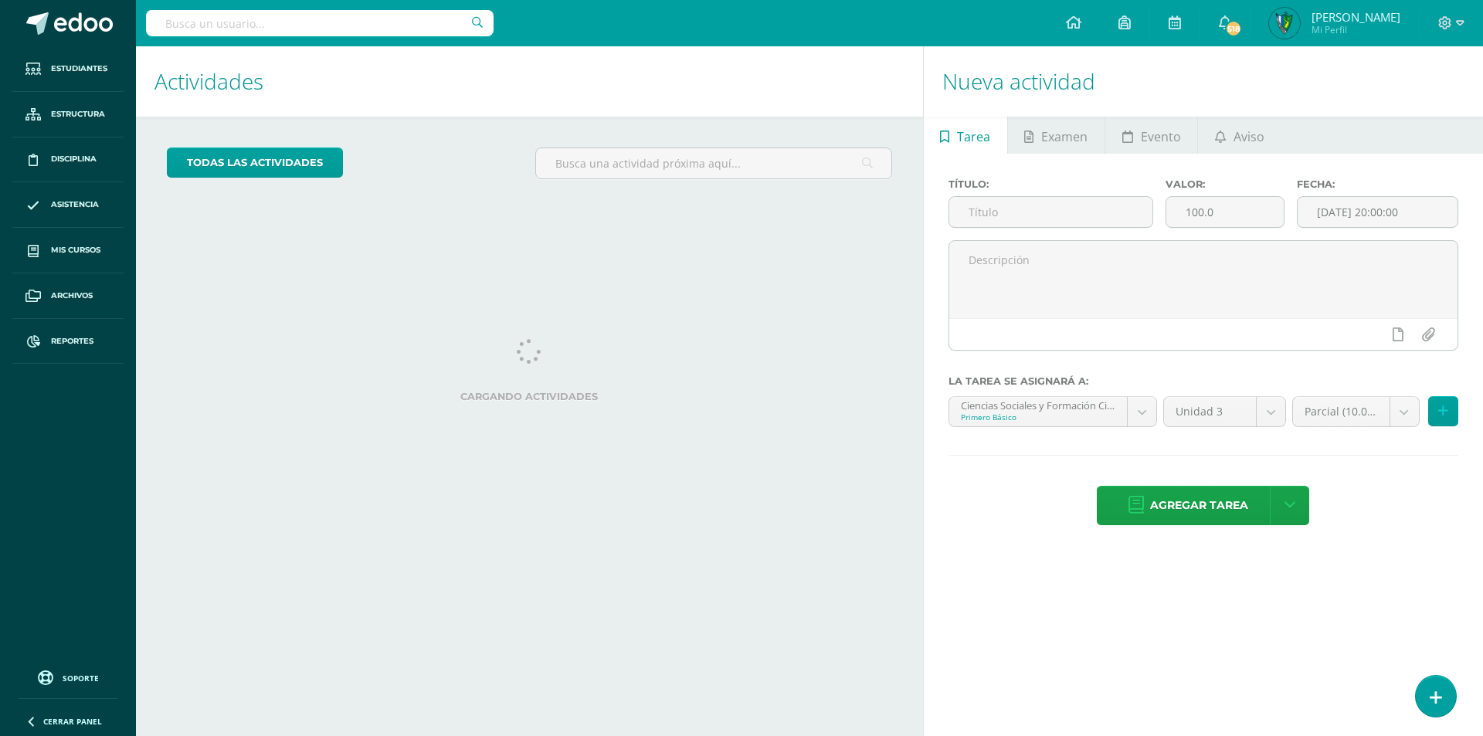
click at [334, 22] on input "text" at bounding box center [320, 23] width 348 height 26
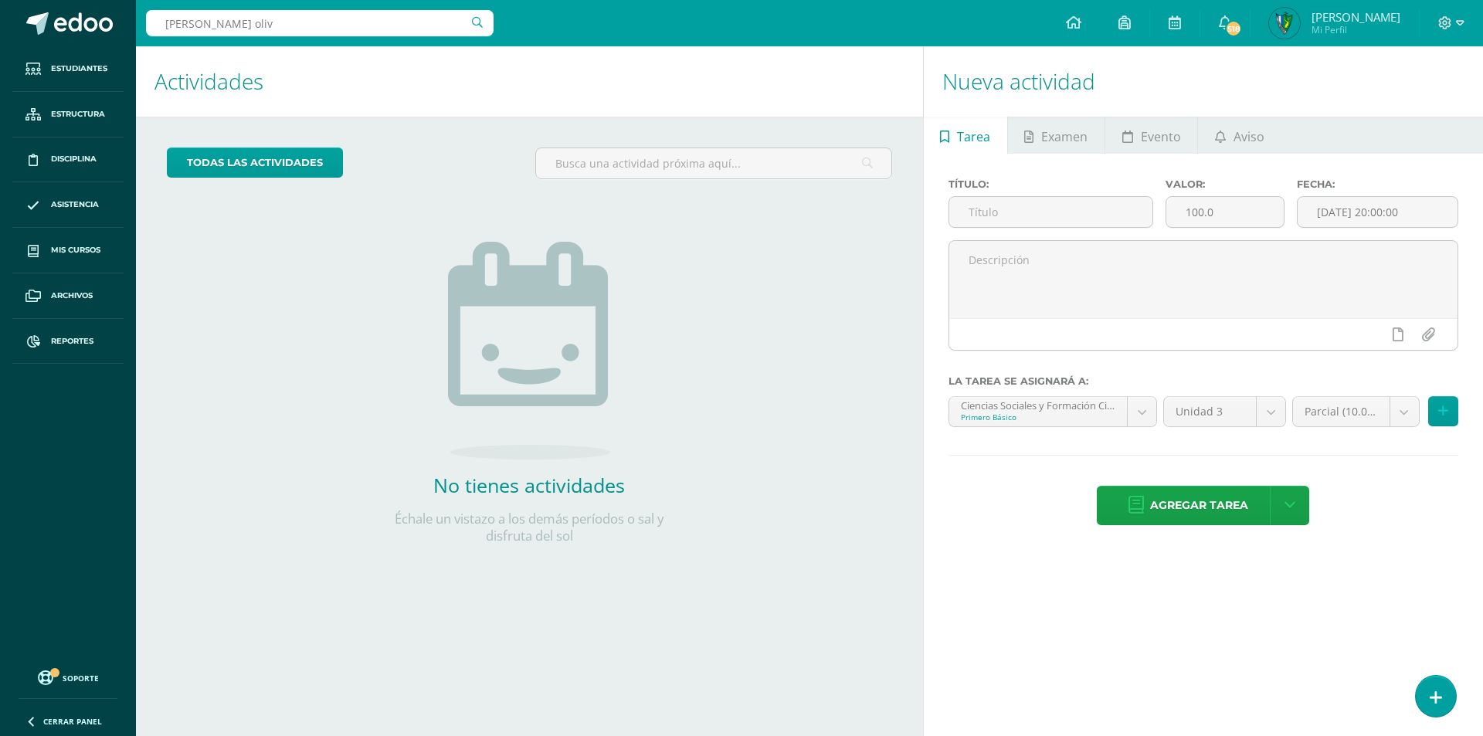
type input "hernandez oliva"
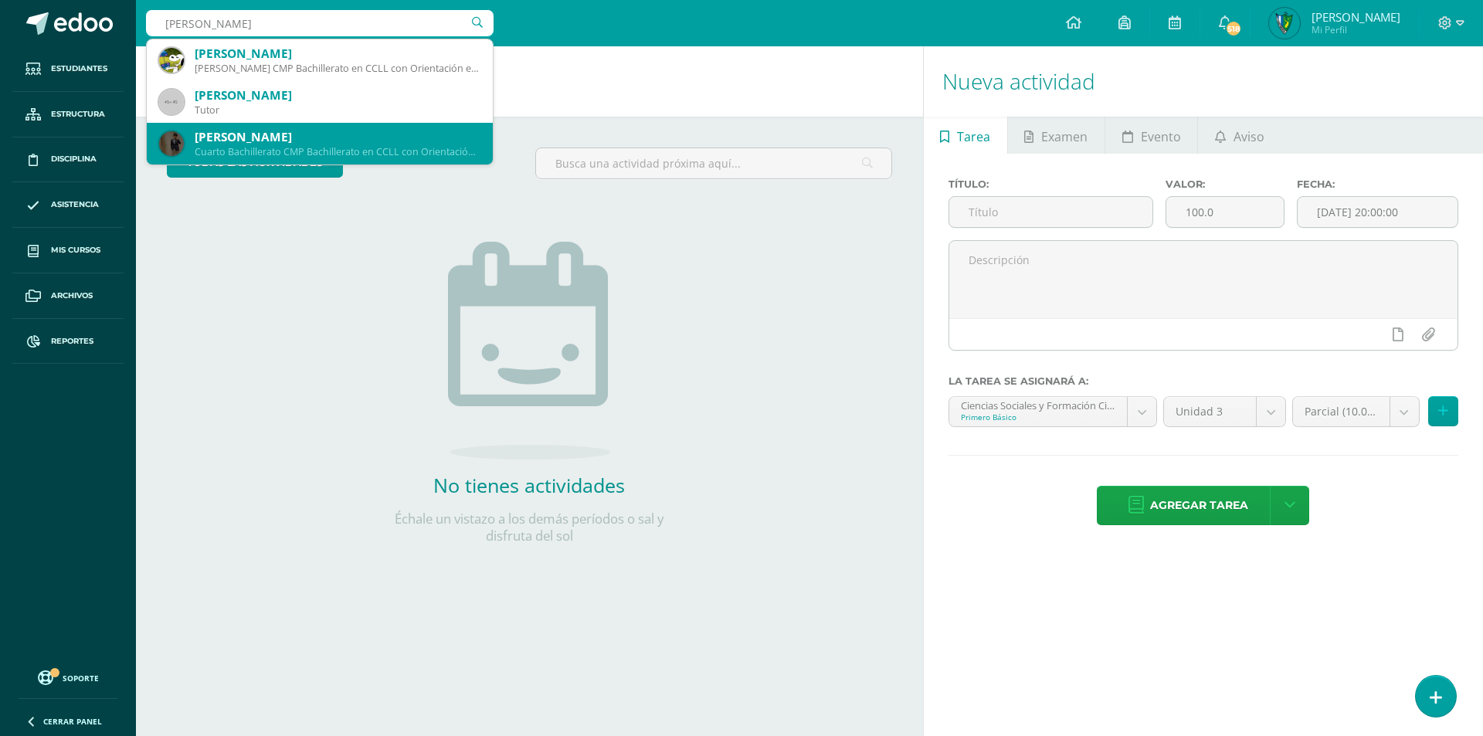
click at [448, 154] on div "Cuarto Bachillerato CMP Bachillerato en CCLL con Orientación en Computación 201…" at bounding box center [338, 151] width 286 height 13
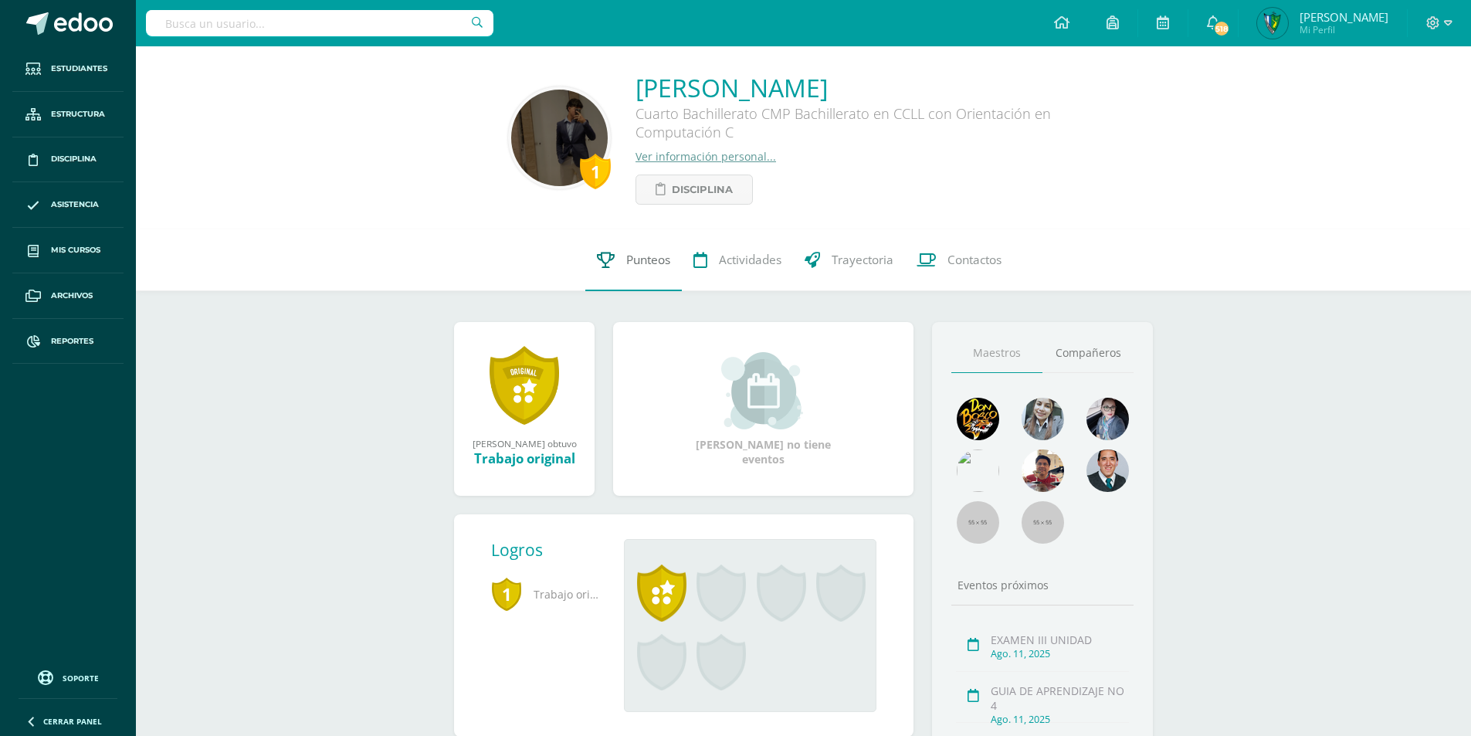
click at [626, 265] on span "Punteos" at bounding box center [648, 260] width 44 height 16
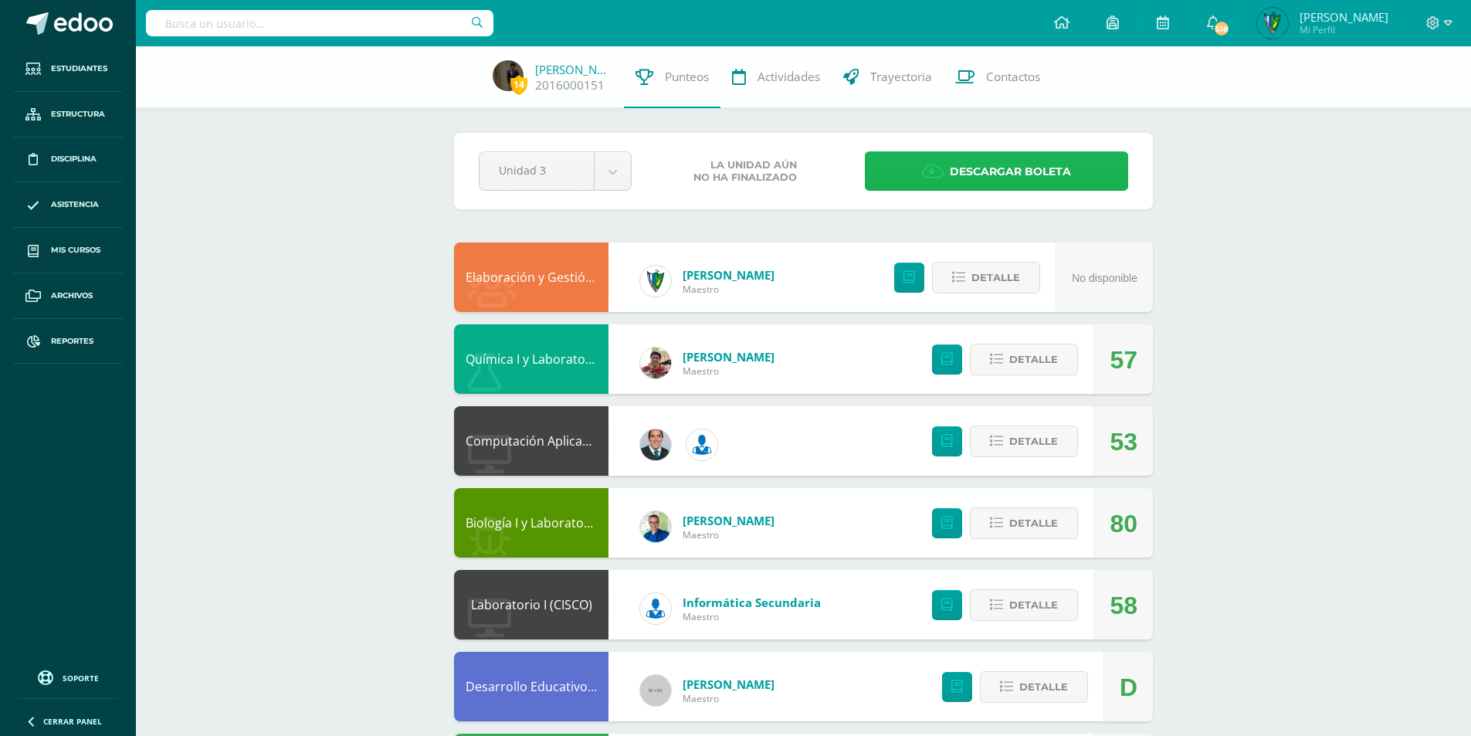
click at [979, 169] on span "Descargar boleta" at bounding box center [1010, 172] width 121 height 38
